Goal: Task Accomplishment & Management: Manage account settings

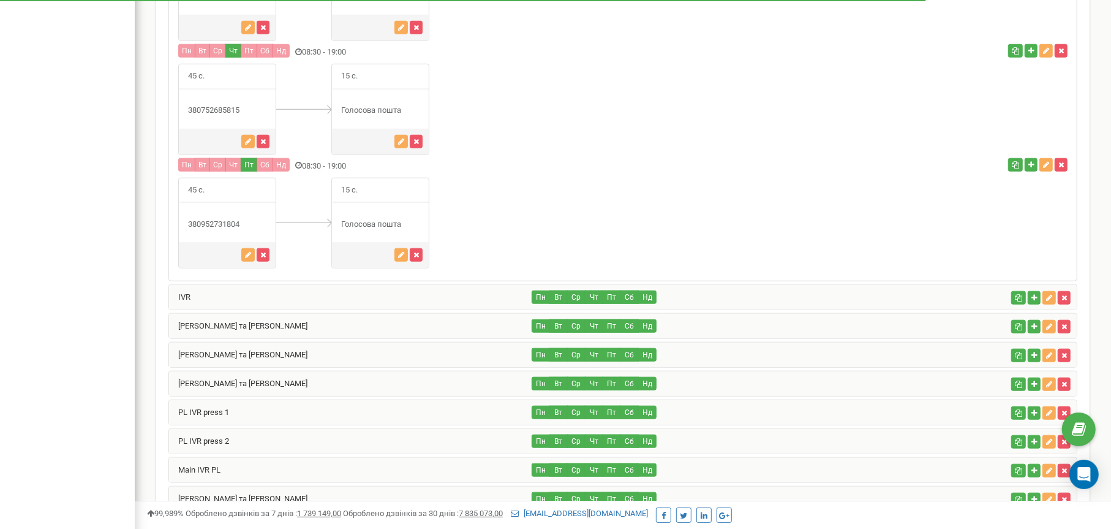
scroll to position [919, 0]
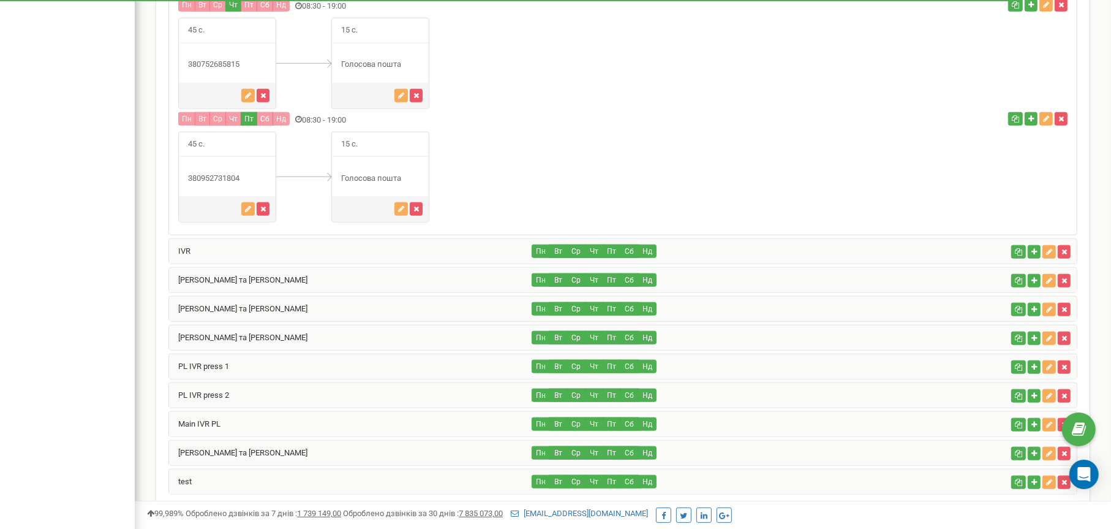
drag, startPoint x: 243, startPoint y: 171, endPoint x: 185, endPoint y: 173, distance: 57.6
click at [185, 173] on div "380952731804" at bounding box center [227, 179] width 97 height 12
copy div "380952731804"
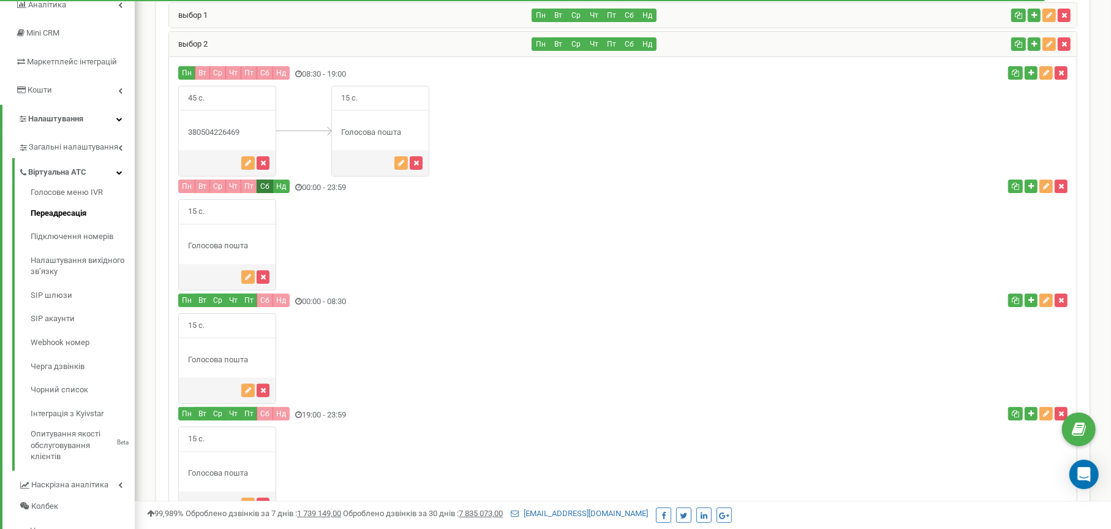
scroll to position [123, 0]
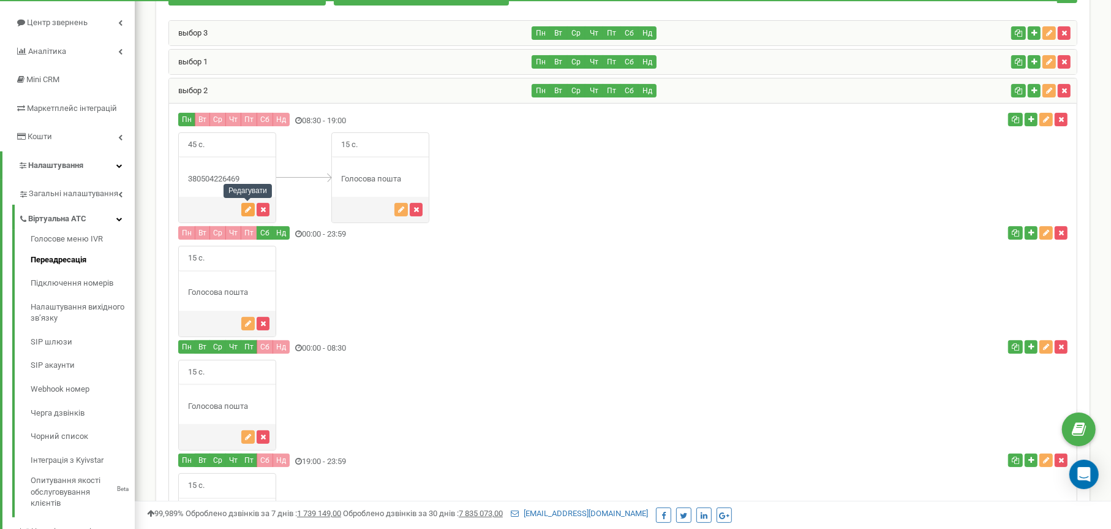
click at [247, 207] on icon "button" at bounding box center [248, 209] width 6 height 7
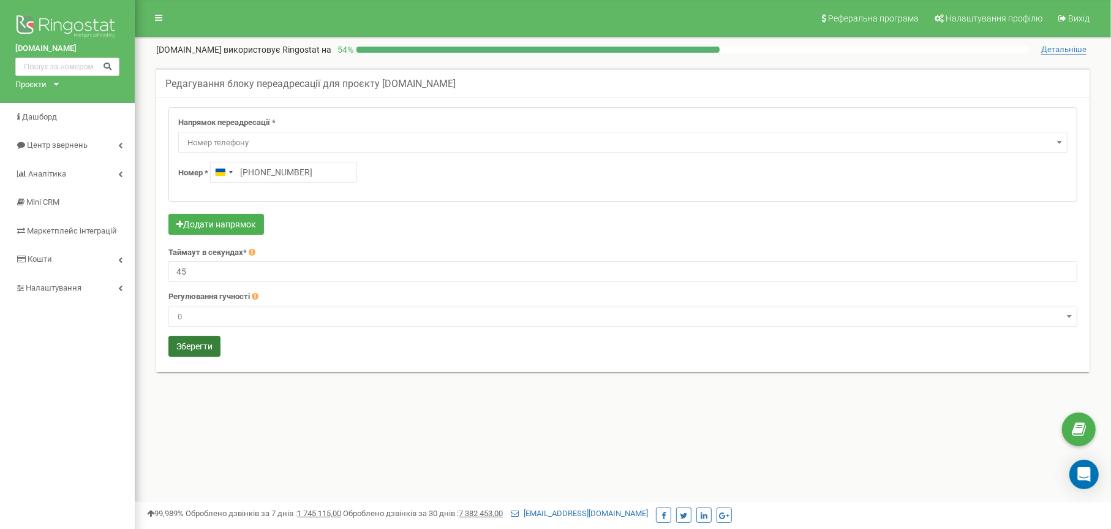
type input "[PHONE_NUMBER]"
click at [203, 347] on button "Зберегти" at bounding box center [194, 346] width 52 height 21
